Goal: Check status: Check status

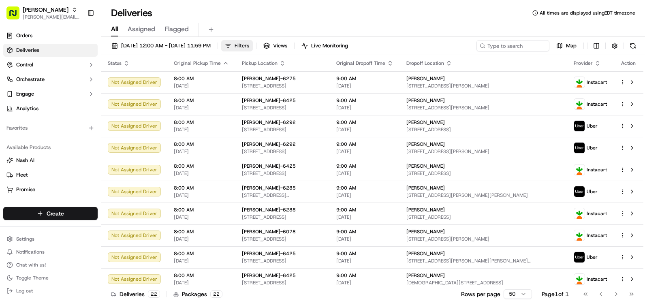
click at [249, 44] on span "Filters" at bounding box center [242, 45] width 15 height 7
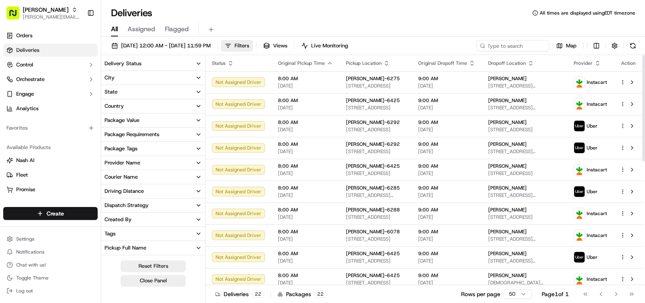
click at [150, 79] on button "City" at bounding box center [153, 78] width 104 height 14
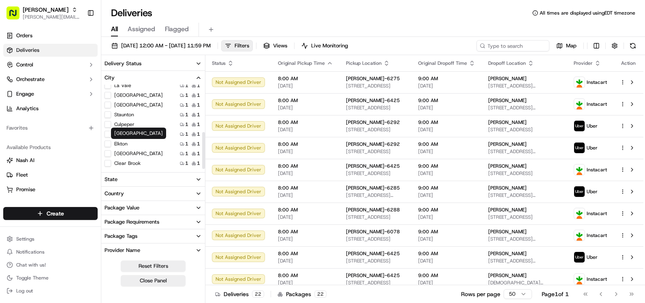
scroll to position [109, 0]
click at [108, 126] on Royal "Front Royal" at bounding box center [108, 124] width 6 height 6
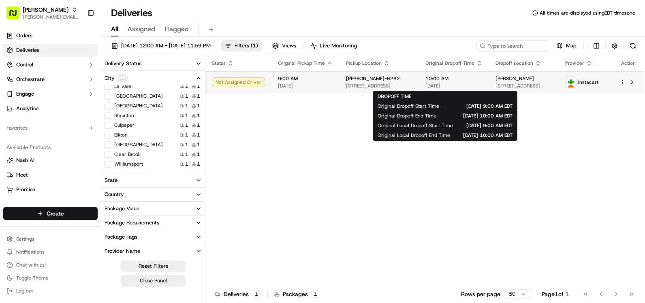
click at [443, 86] on span "[DATE]" at bounding box center [454, 86] width 57 height 6
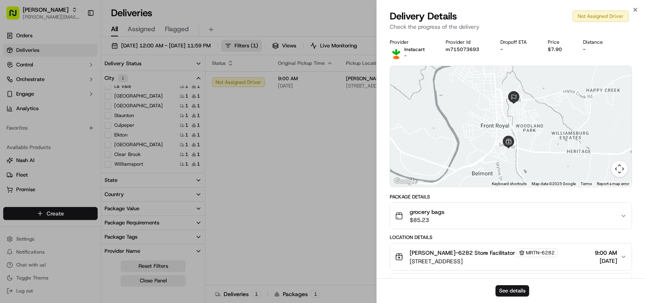
click at [442, 217] on span "$85.23" at bounding box center [427, 220] width 35 height 8
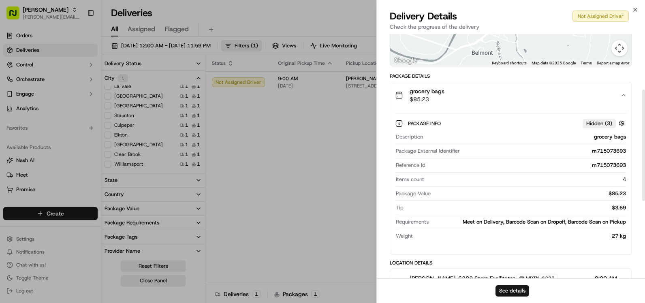
scroll to position [122, 0]
